Goal: Transaction & Acquisition: Purchase product/service

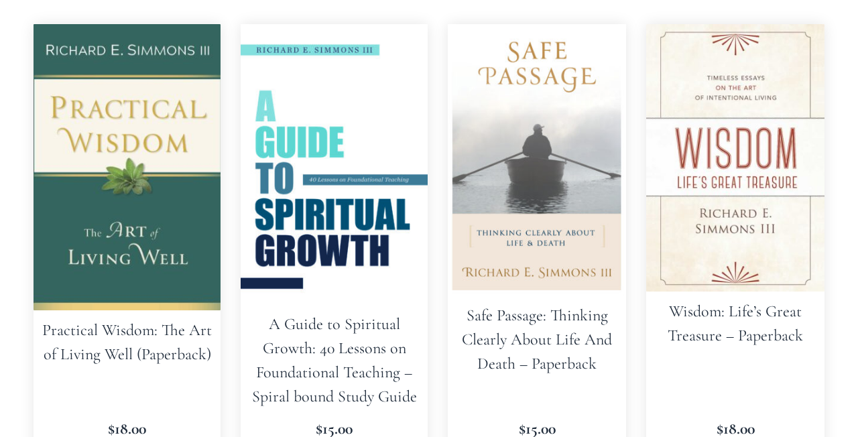
scroll to position [368, 0]
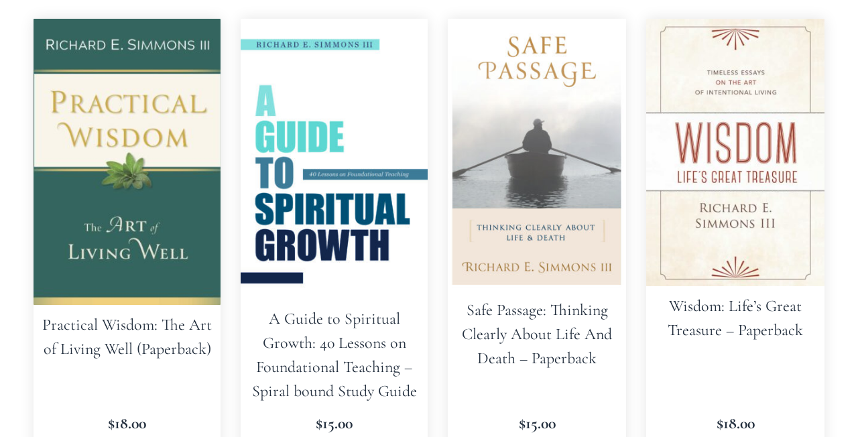
click at [741, 121] on img at bounding box center [735, 152] width 178 height 267
